Goal: Information Seeking & Learning: Learn about a topic

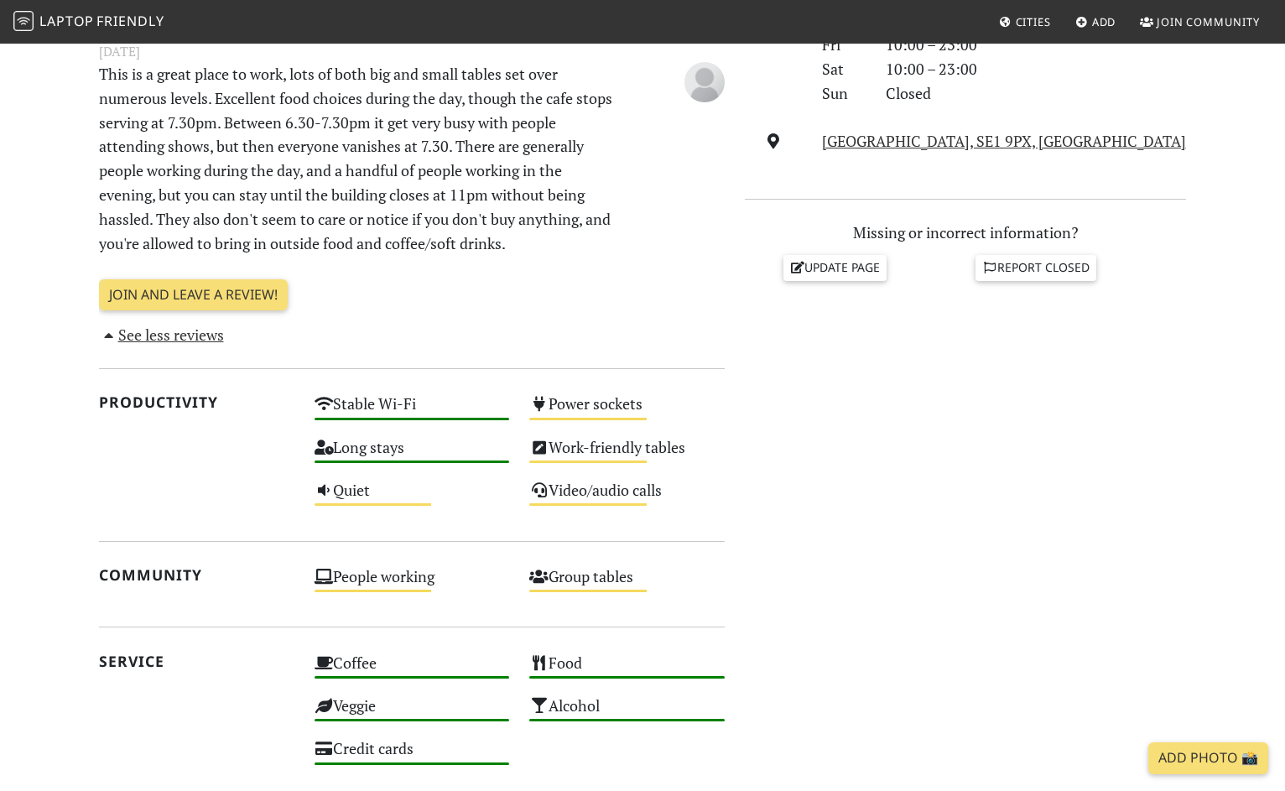
scroll to position [610, 0]
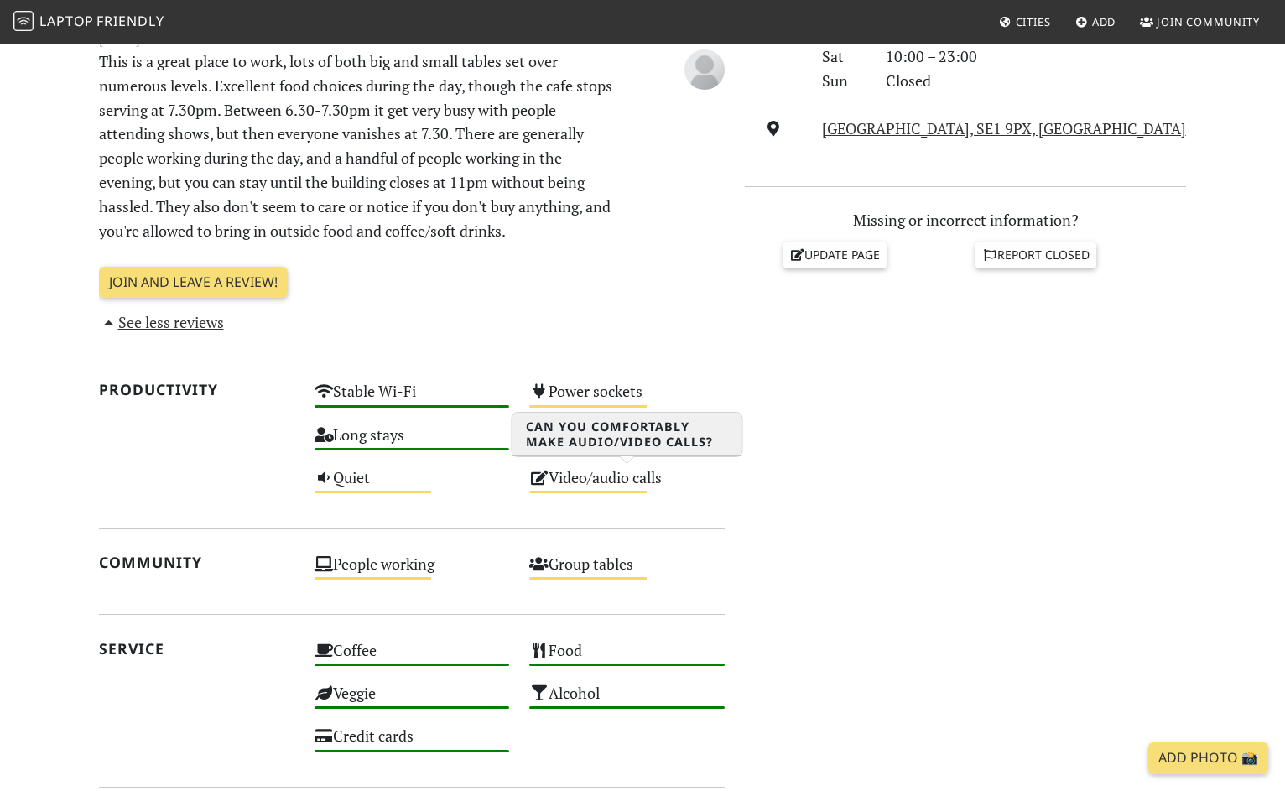
click at [595, 479] on div "Video/audio calls Medium" at bounding box center [627, 485] width 216 height 43
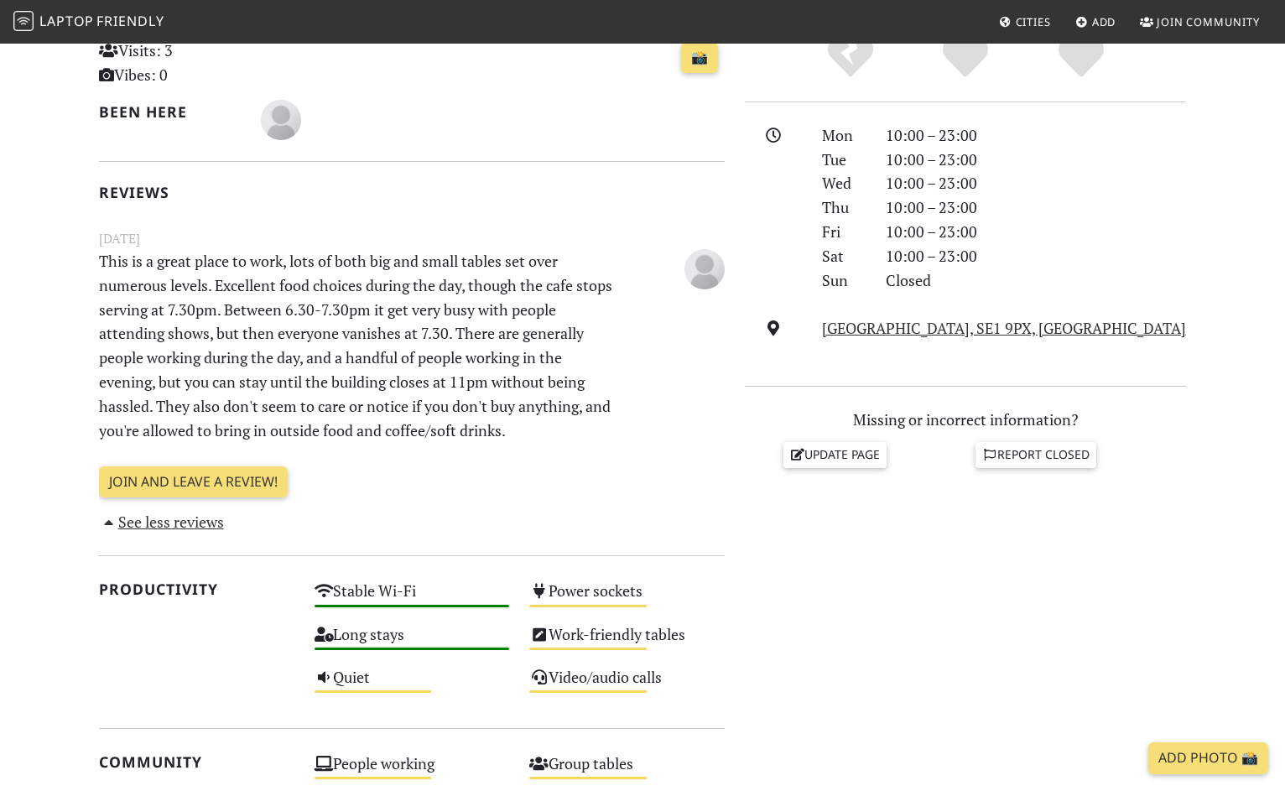
scroll to position [0, 0]
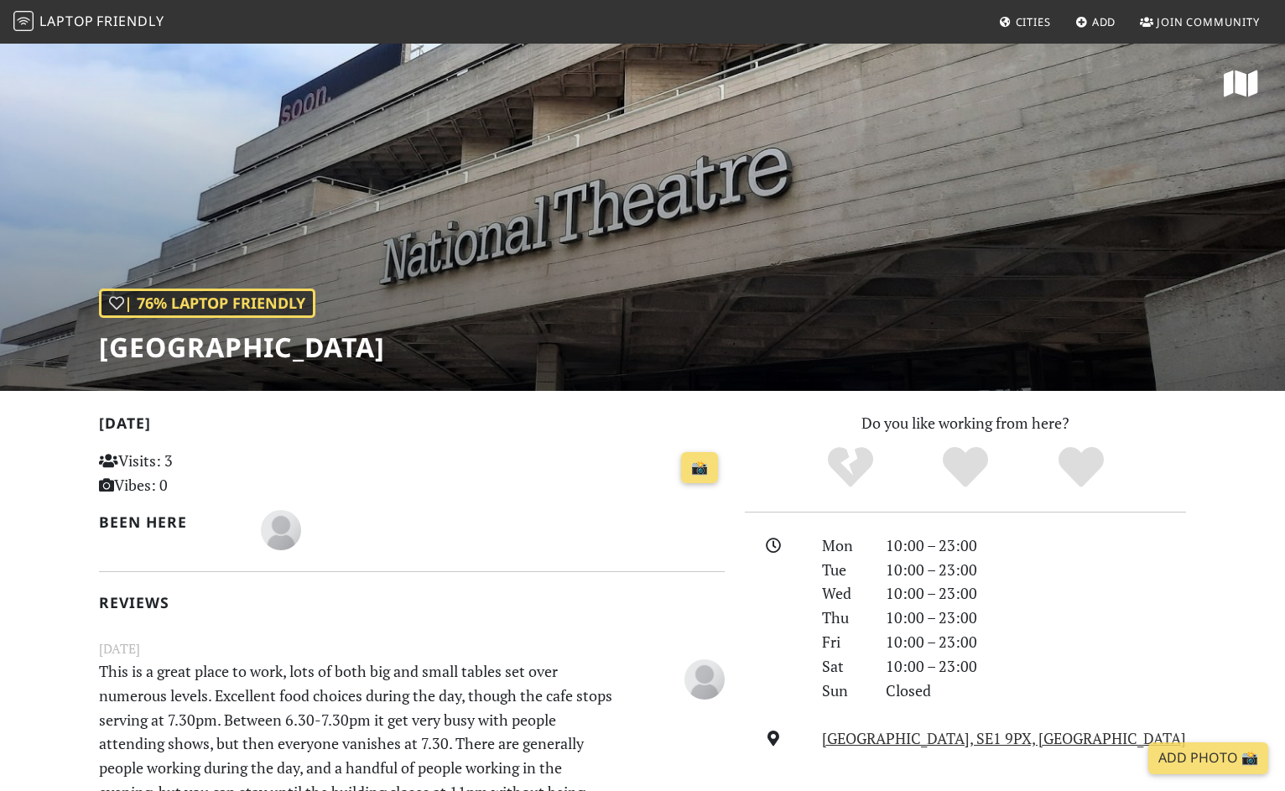
click at [107, 23] on span "Friendly" at bounding box center [129, 21] width 67 height 18
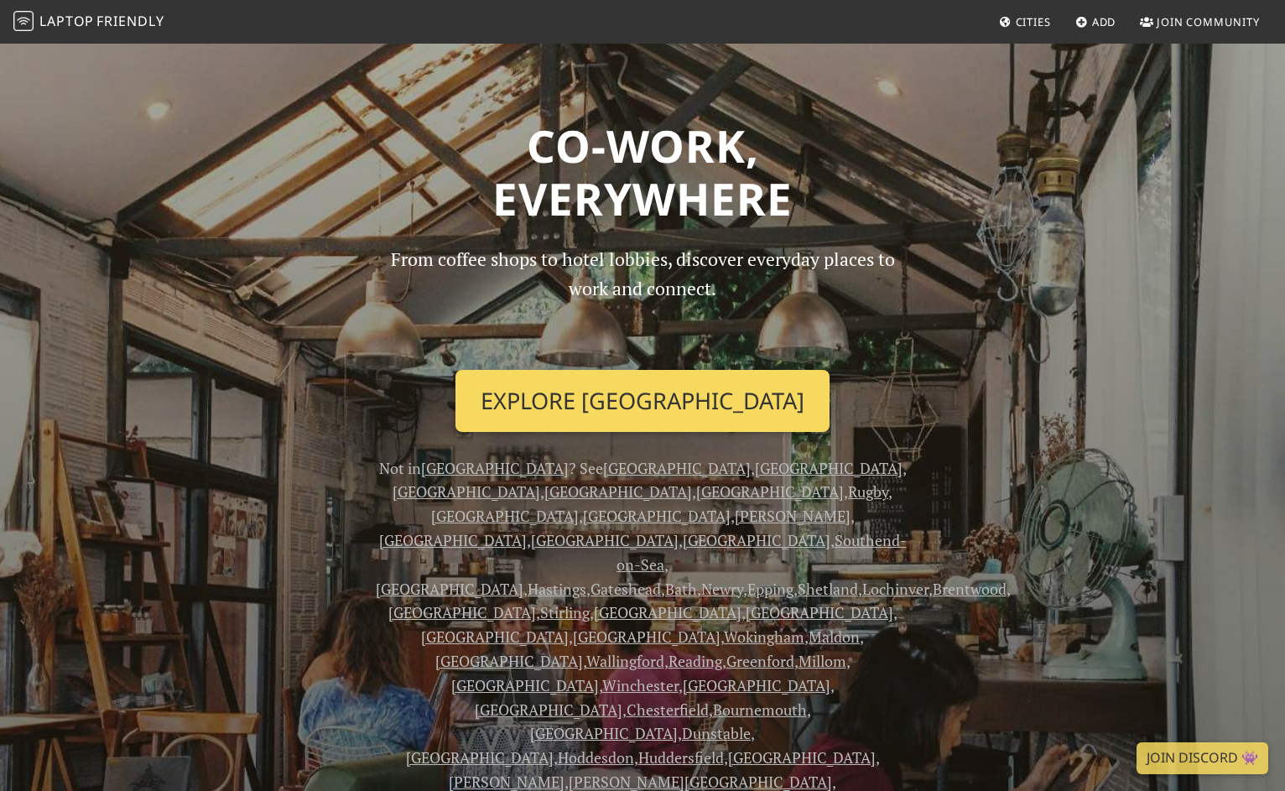
click at [652, 397] on link "Explore London" at bounding box center [642, 401] width 374 height 62
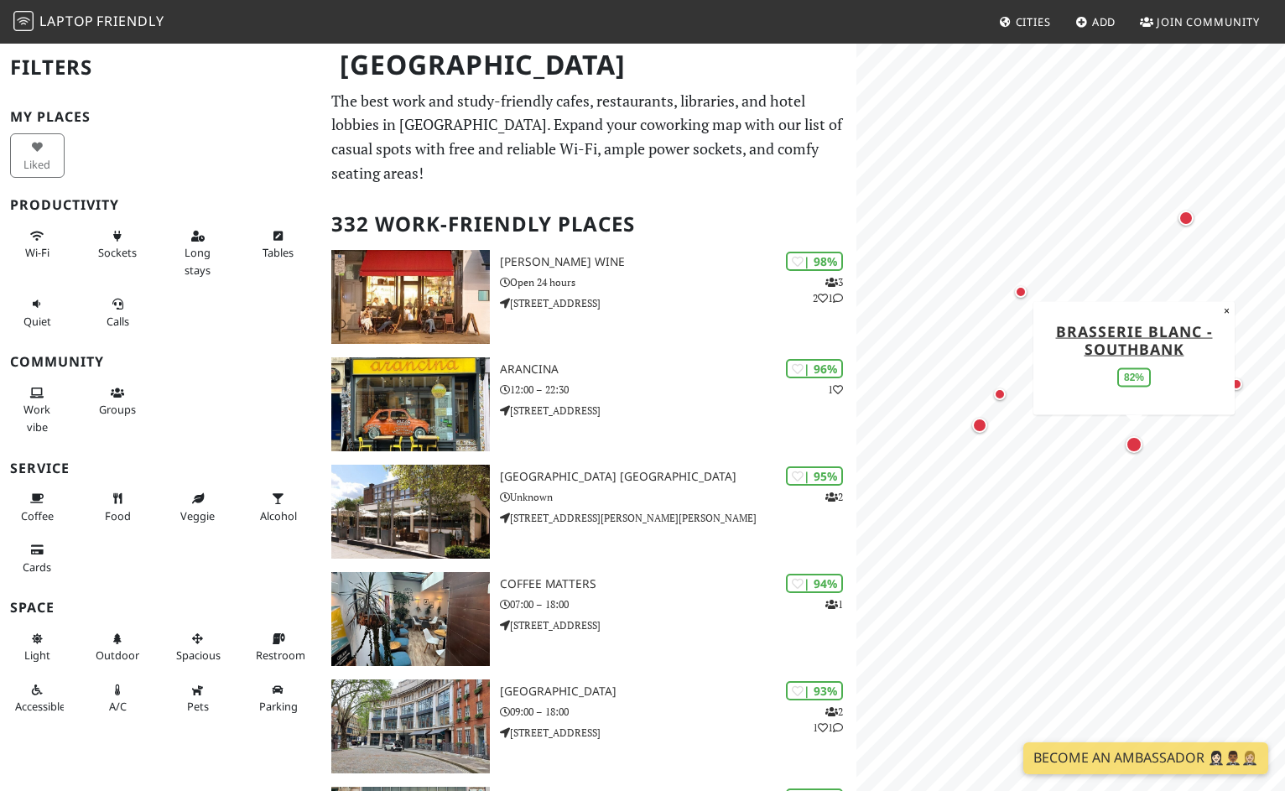
click at [1136, 443] on div "Map marker" at bounding box center [1133, 444] width 17 height 17
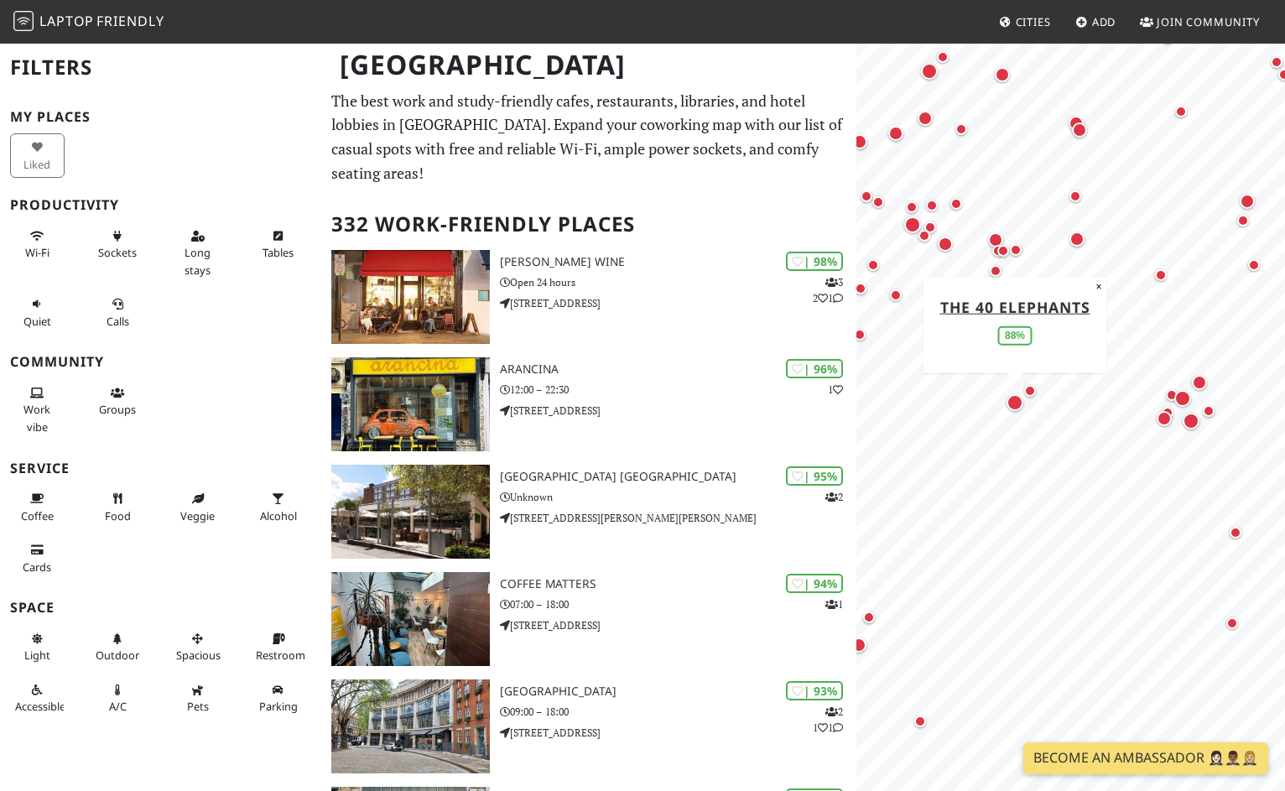
click at [1016, 403] on div "Map marker" at bounding box center [1014, 402] width 17 height 17
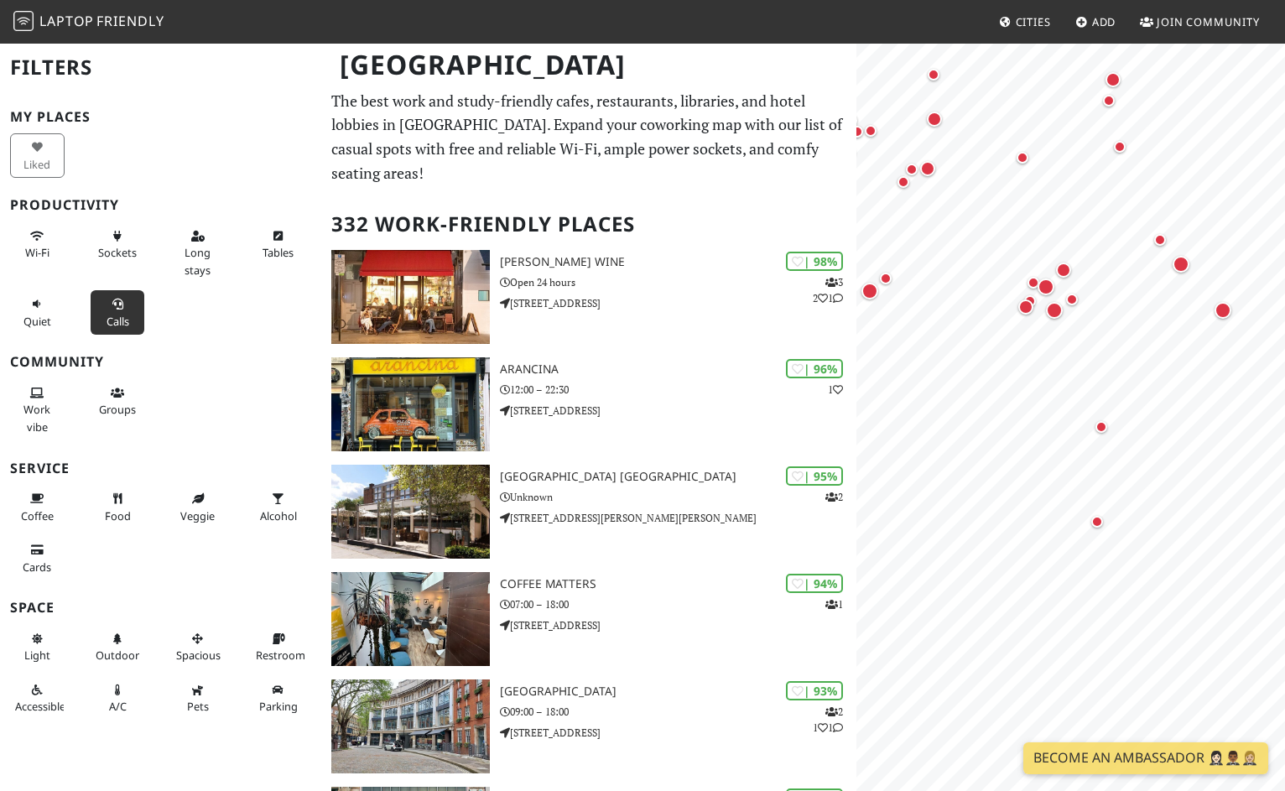
click at [124, 309] on button "Calls" at bounding box center [118, 312] width 55 height 44
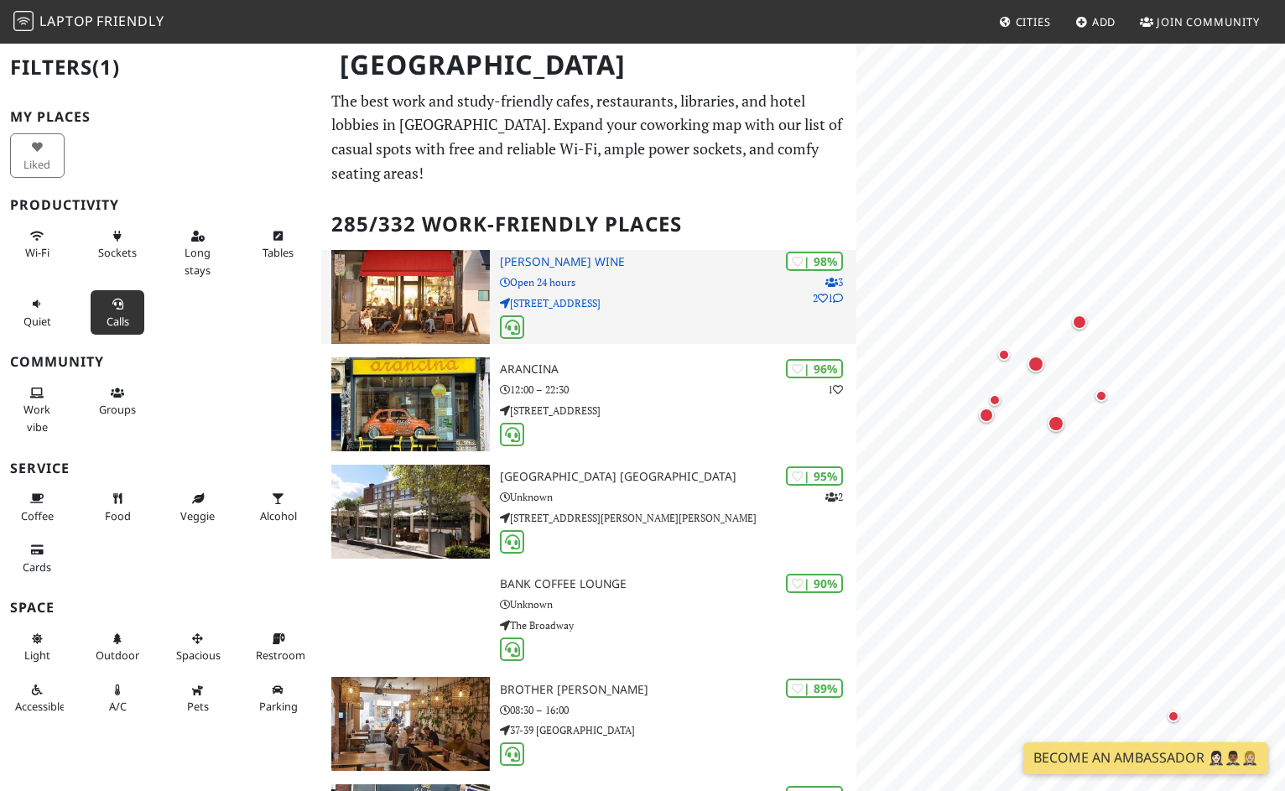
click at [551, 268] on div "| 98% 3 2 1 Franklin's Wine Open 24 hours 305 Westbourne Grove" at bounding box center [678, 297] width 357 height 94
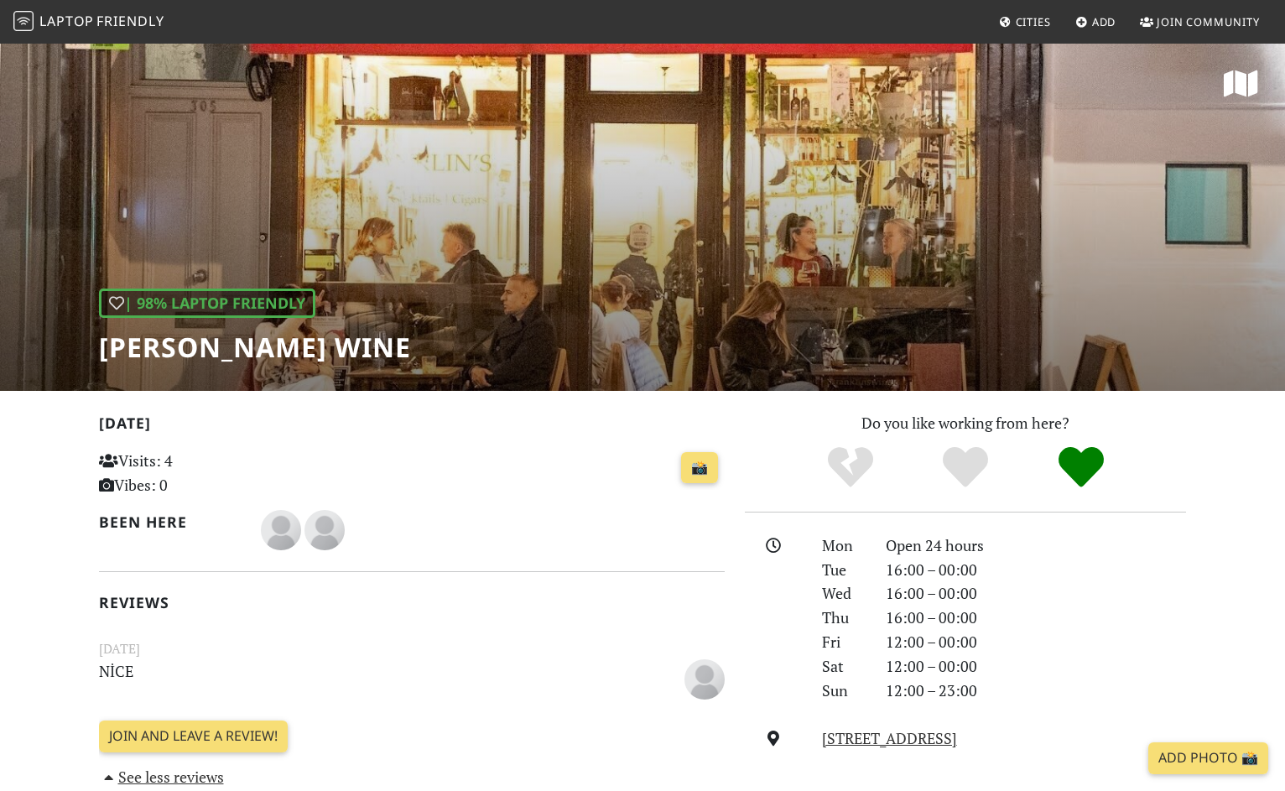
click at [105, 21] on span "Friendly" at bounding box center [129, 21] width 67 height 18
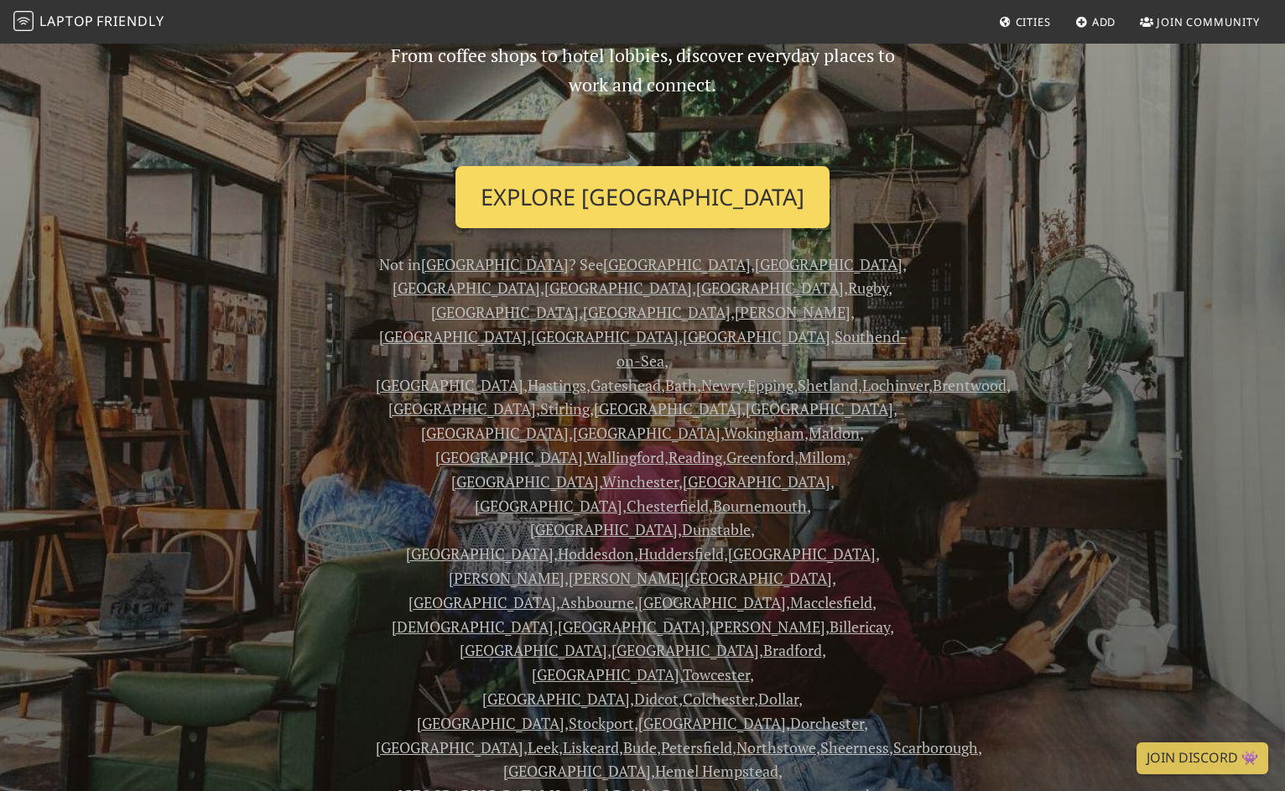
scroll to position [207, 0]
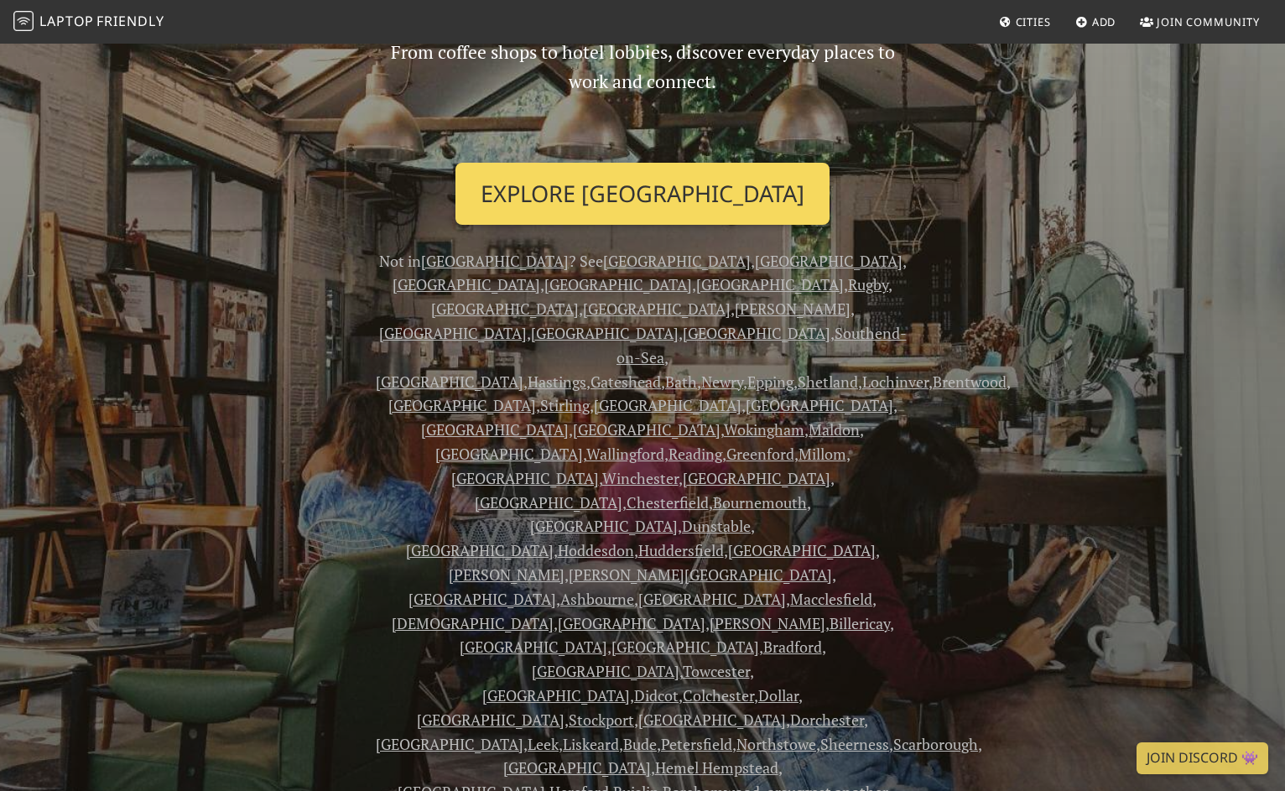
click at [622, 193] on link "Explore [GEOGRAPHIC_DATA]" at bounding box center [642, 194] width 374 height 62
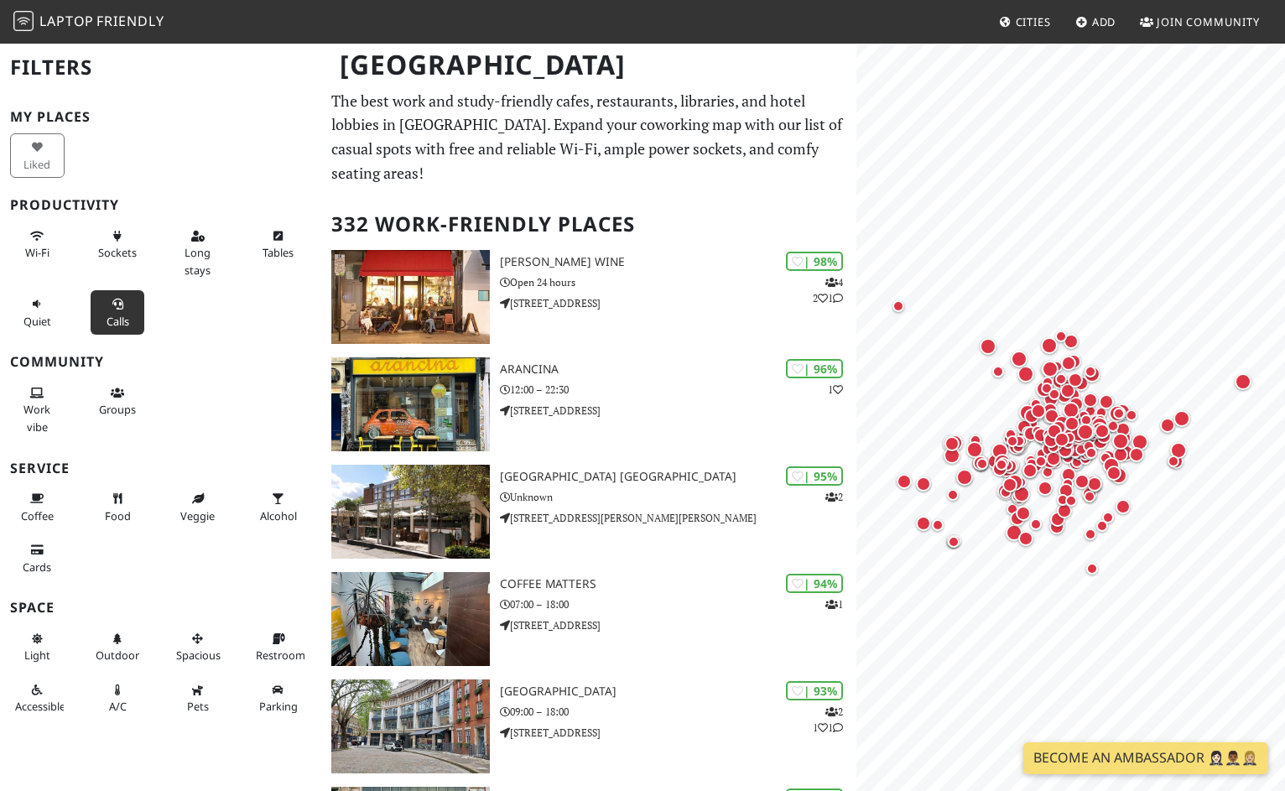
click at [117, 304] on icon at bounding box center [117, 304] width 13 height 11
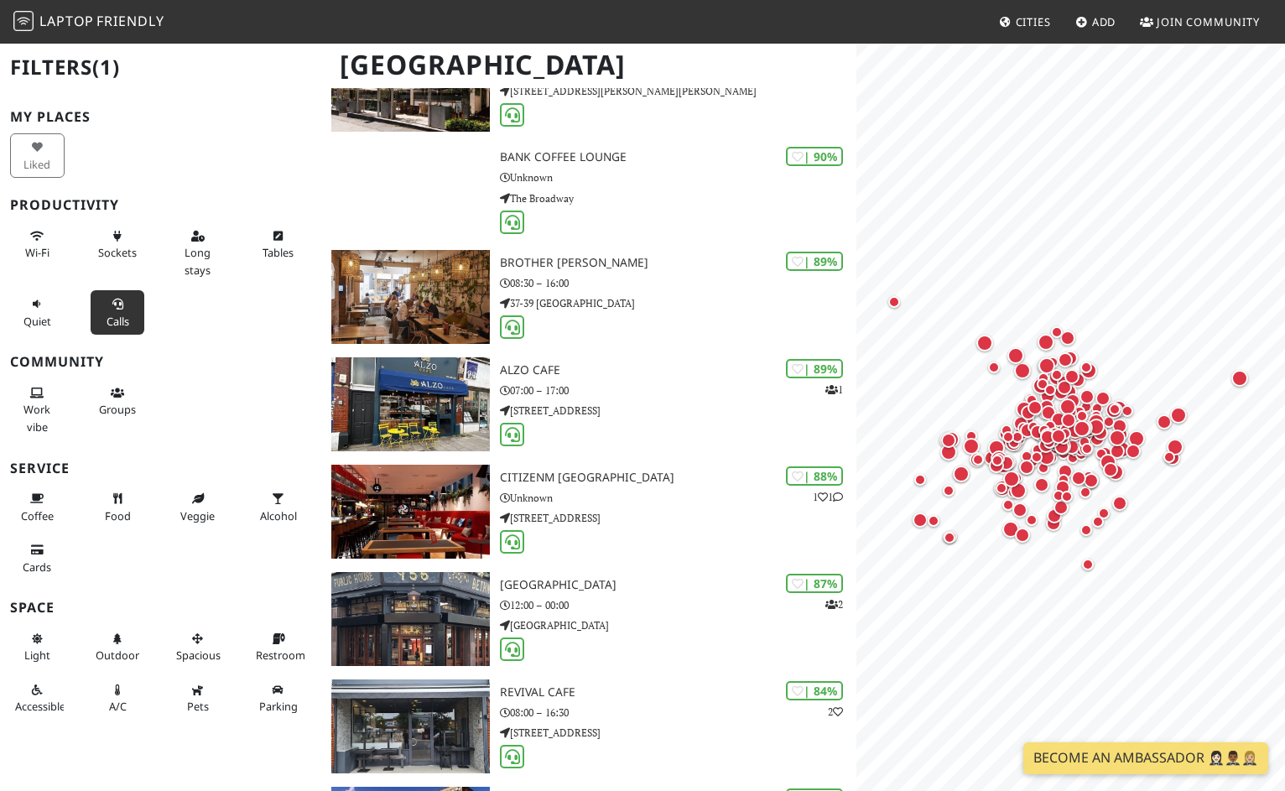
scroll to position [431, 0]
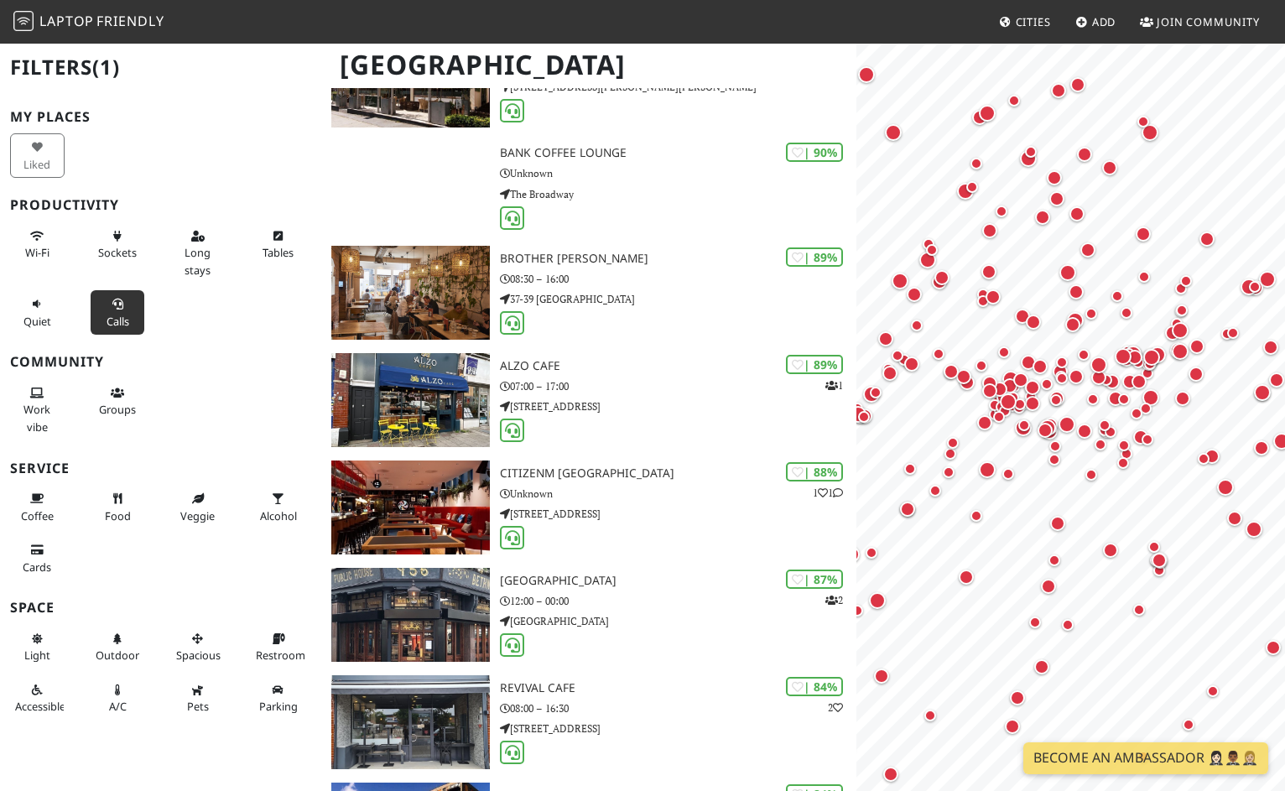
click at [926, 21] on nav "Laptop Friendly Cities Add Join Community" at bounding box center [642, 22] width 1285 height 44
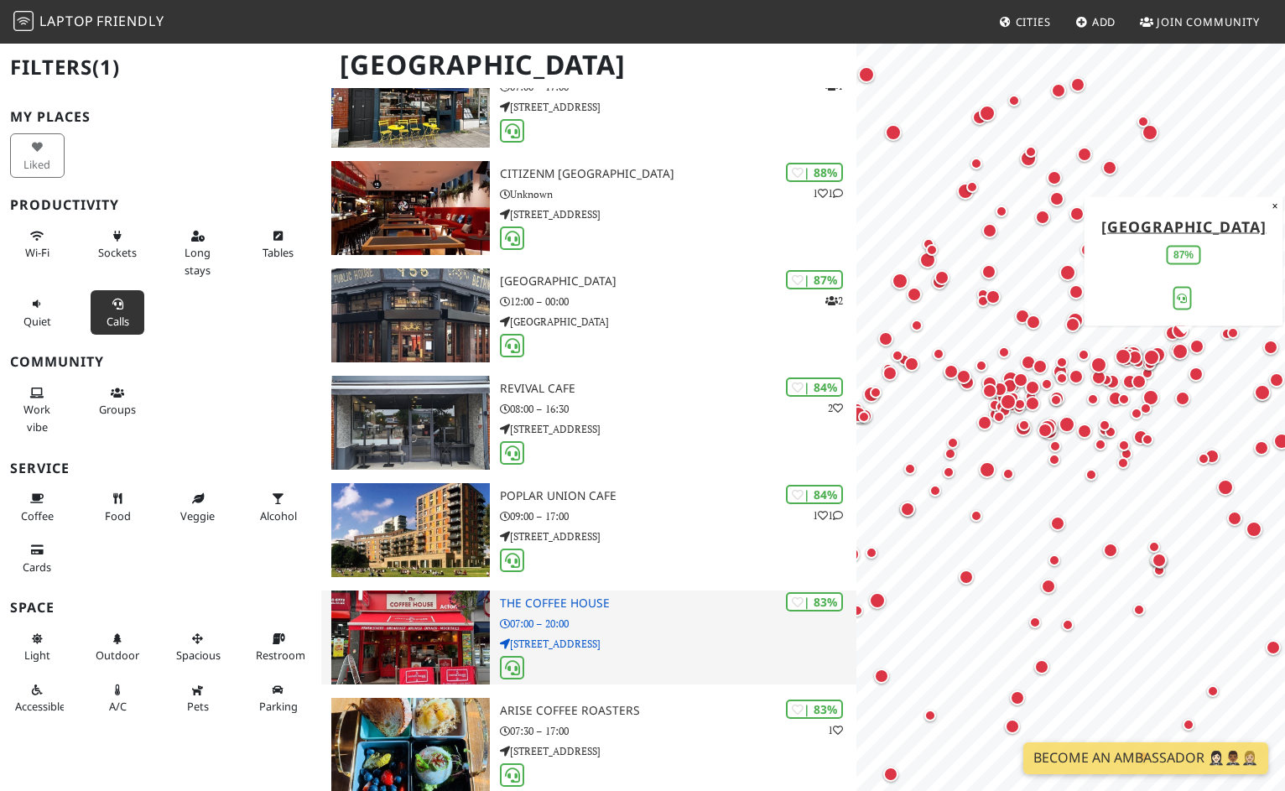
scroll to position [735, 0]
